Goal: Register for event/course

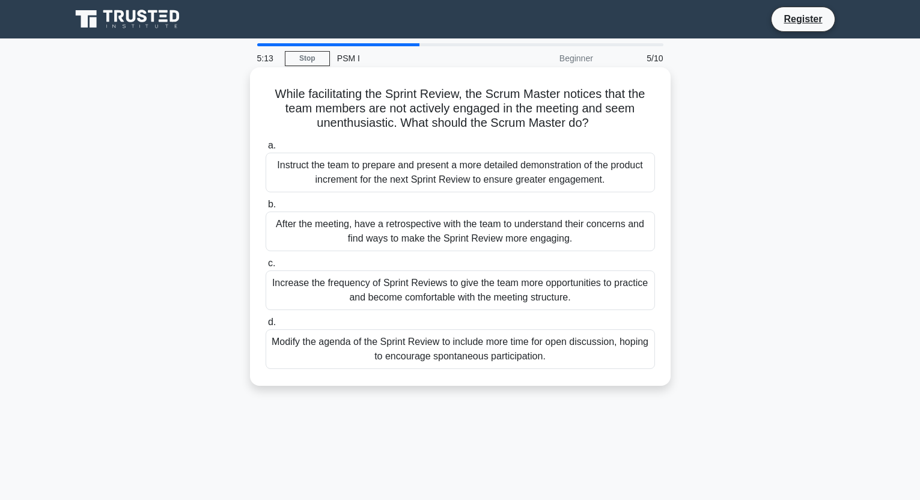
click at [579, 226] on div "After the meeting, have a retrospective with the team to understand their conce…" at bounding box center [459, 231] width 389 height 40
click at [265, 208] on input "b. After the meeting, have a retrospective with the team to understand their co…" at bounding box center [265, 205] width 0 height 8
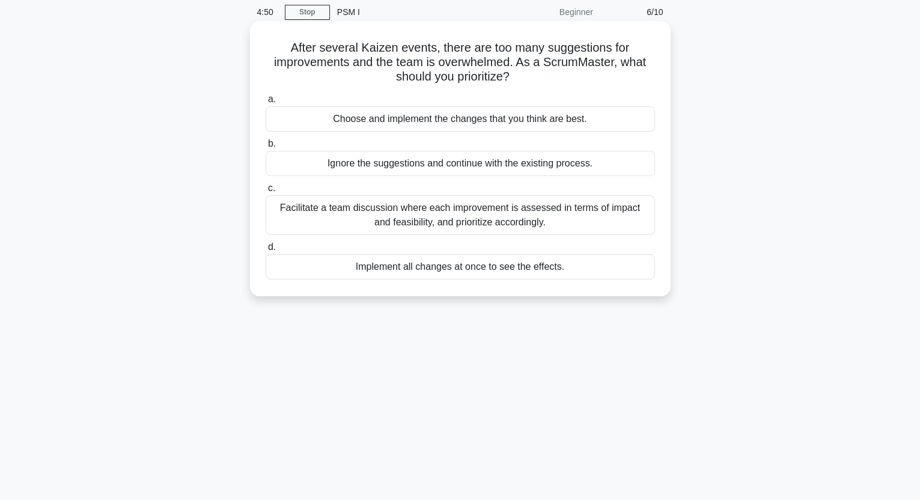
scroll to position [52, 0]
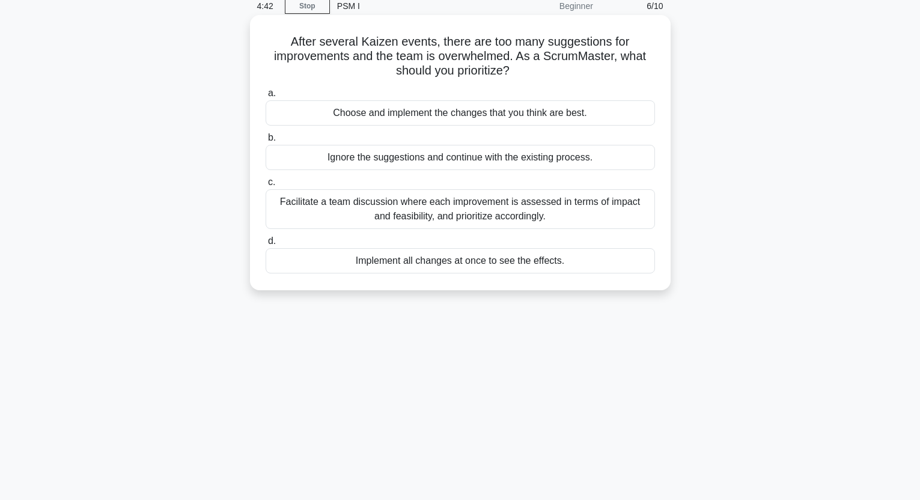
click at [521, 209] on div "Facilitate a team discussion where each improvement is assessed in terms of imp…" at bounding box center [459, 209] width 389 height 40
click at [265, 186] on input "c. Facilitate a team discussion where each improvement is assessed in terms of …" at bounding box center [265, 182] width 0 height 8
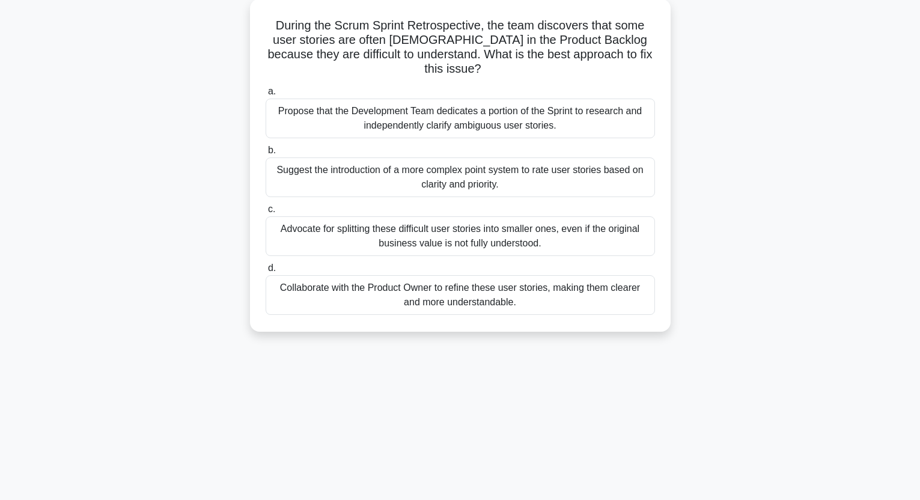
scroll to position [66, 0]
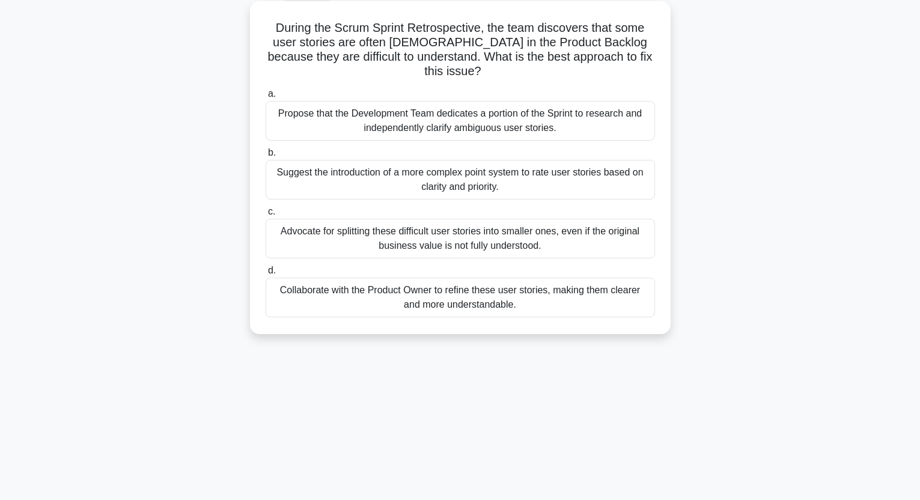
click at [536, 281] on div "Collaborate with the Product Owner to refine these user stories, making them cl…" at bounding box center [459, 298] width 389 height 40
click at [265, 275] on input "d. Collaborate with the Product Owner to refine these user stories, making them…" at bounding box center [265, 271] width 0 height 8
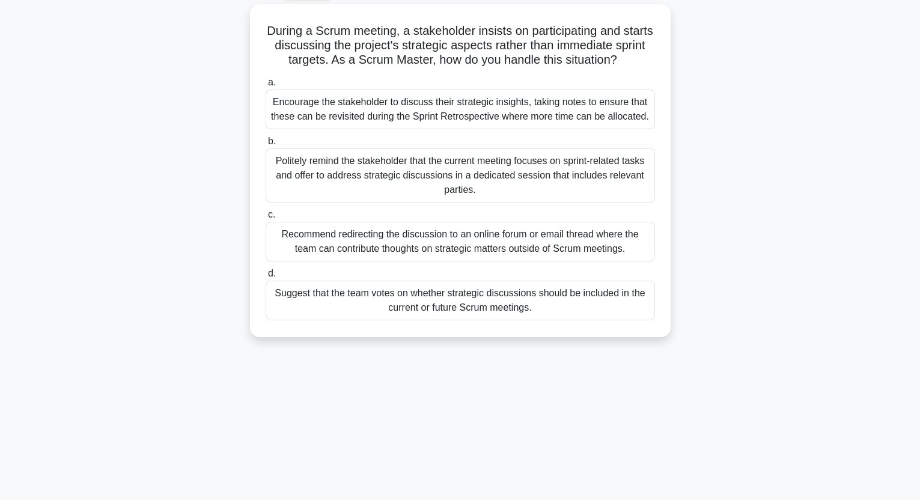
scroll to position [0, 0]
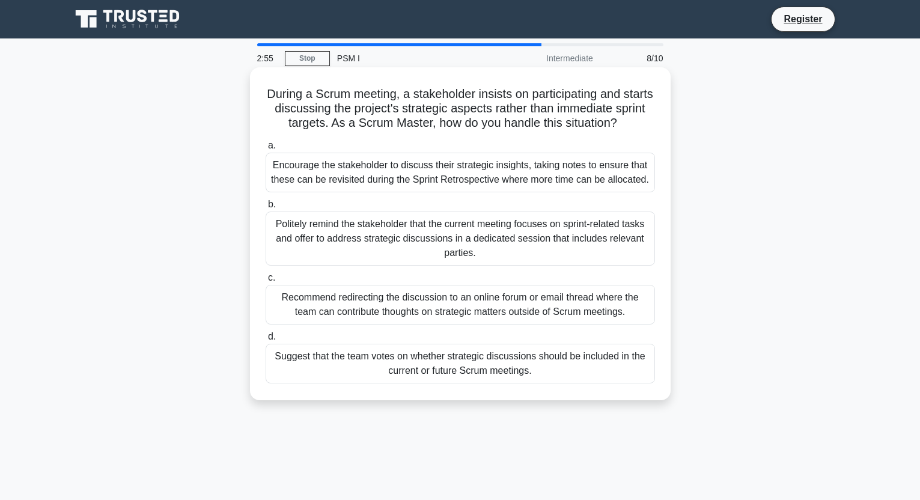
click at [514, 243] on div "Politely remind the stakeholder that the current meeting focuses on sprint-rela…" at bounding box center [459, 238] width 389 height 54
click at [265, 208] on input "b. Politely remind the stakeholder that the current meeting focuses on sprint-r…" at bounding box center [265, 205] width 0 height 8
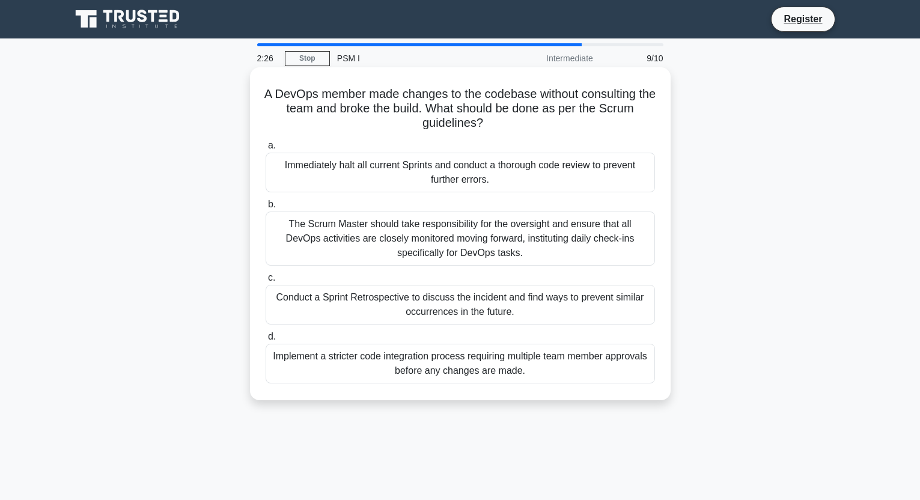
click at [560, 300] on div "Conduct a Sprint Retrospective to discuss the incident and find ways to prevent…" at bounding box center [459, 305] width 389 height 40
click at [265, 282] on input "c. Conduct a Sprint Retrospective to discuss the incident and find ways to prev…" at bounding box center [265, 278] width 0 height 8
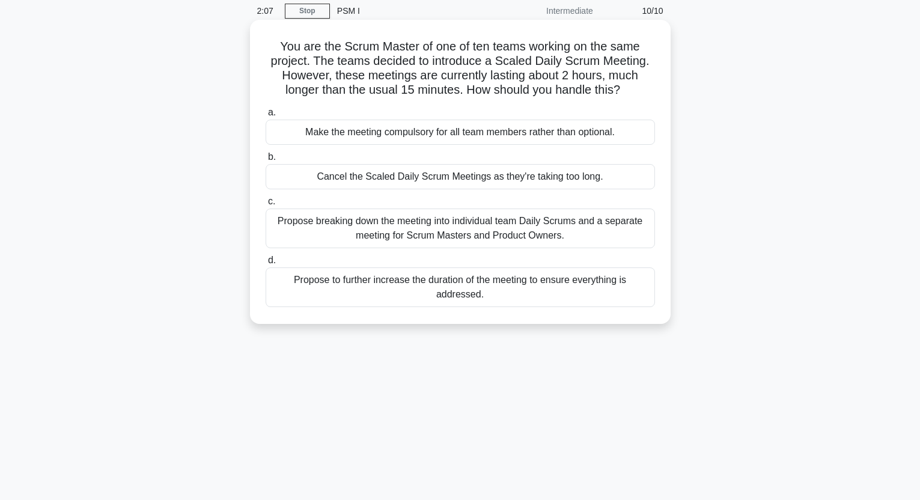
scroll to position [49, 0]
click at [438, 174] on div "Cancel the Scaled Daily Scrum Meetings as they're taking too long." at bounding box center [459, 174] width 389 height 25
click at [265, 159] on input "b. Cancel the Scaled Daily Scrum Meetings as they're taking too long." at bounding box center [265, 155] width 0 height 8
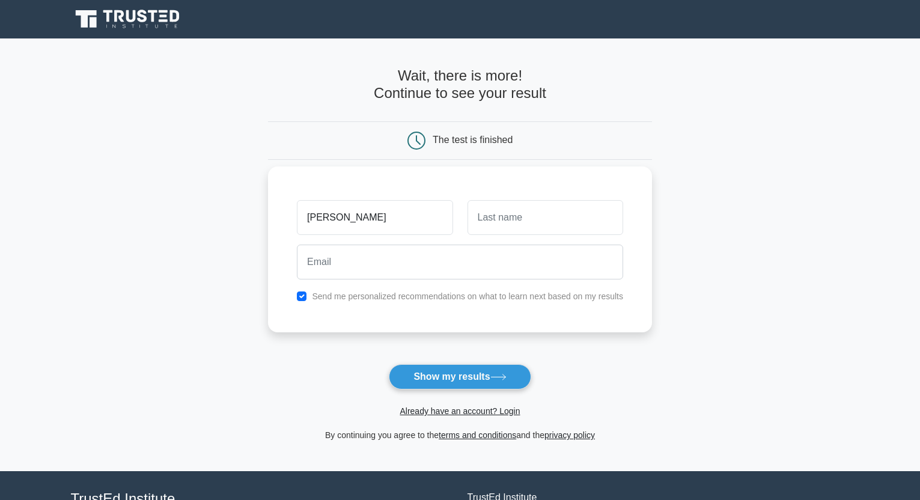
type input "[PERSON_NAME]"
click at [517, 282] on div "n.p." at bounding box center [460, 262] width 341 height 44
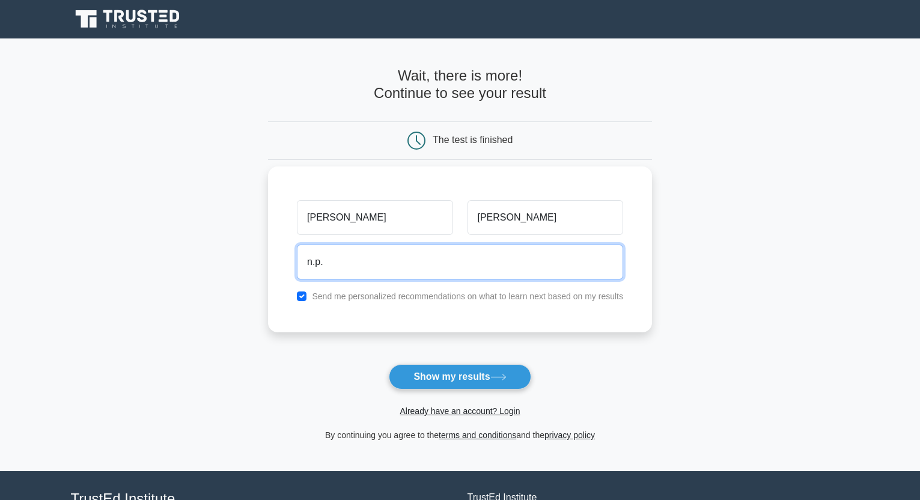
click at [508, 270] on input "n.p." at bounding box center [460, 261] width 326 height 35
type input "n"
type input "[PERSON_NAME][EMAIL_ADDRESS][DOMAIN_NAME]"
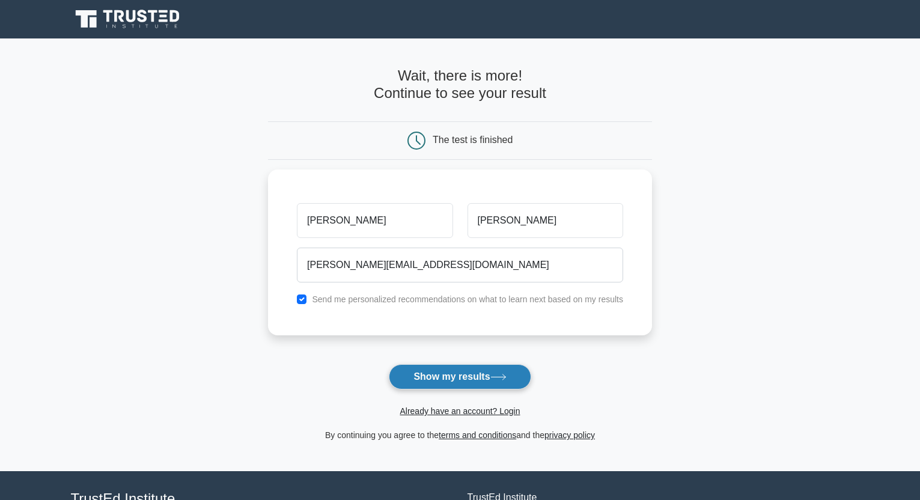
click at [485, 369] on button "Show my results" at bounding box center [460, 376] width 142 height 25
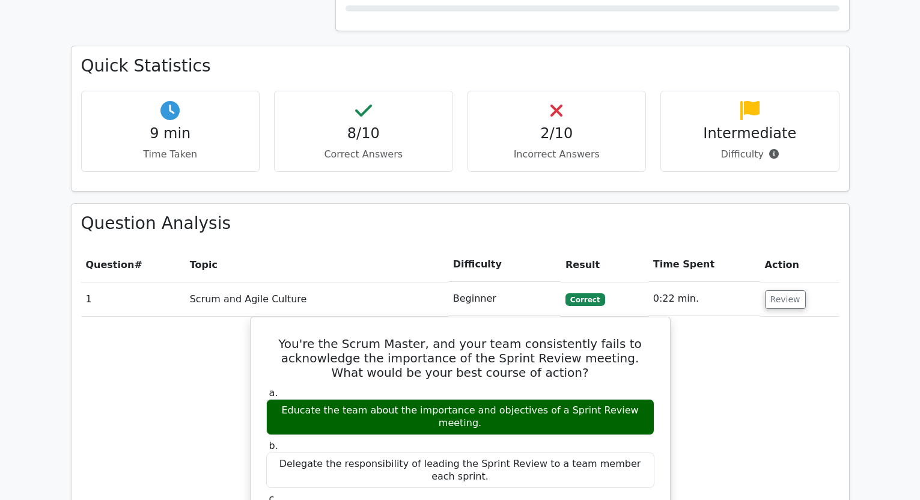
scroll to position [879, 0]
